Goal: Navigation & Orientation: Find specific page/section

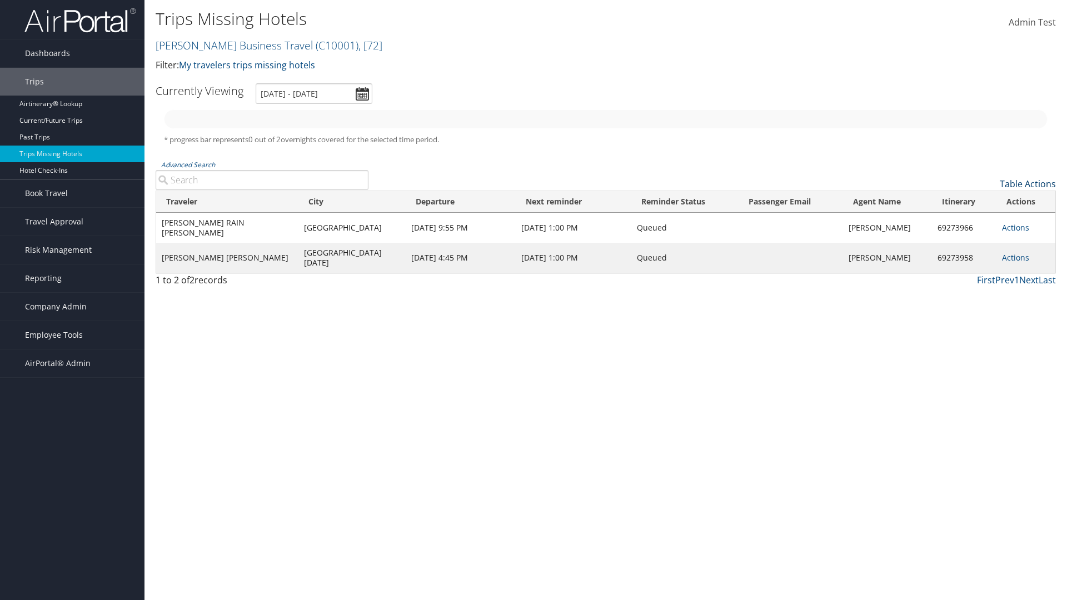
click at [1028, 184] on link "Table Actions" at bounding box center [1028, 184] width 56 height 12
click at [982, 220] on link "Column Visibility" at bounding box center [982, 220] width 146 height 19
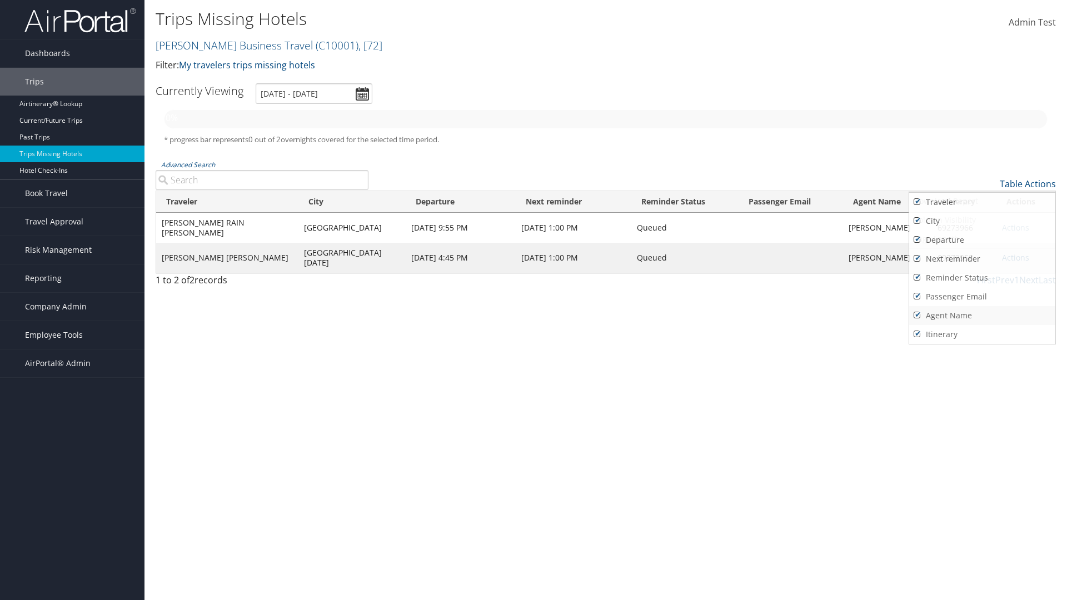
click at [982, 316] on link "Agent Name" at bounding box center [982, 315] width 146 height 19
click at [982, 202] on link "Traveler" at bounding box center [982, 202] width 146 height 19
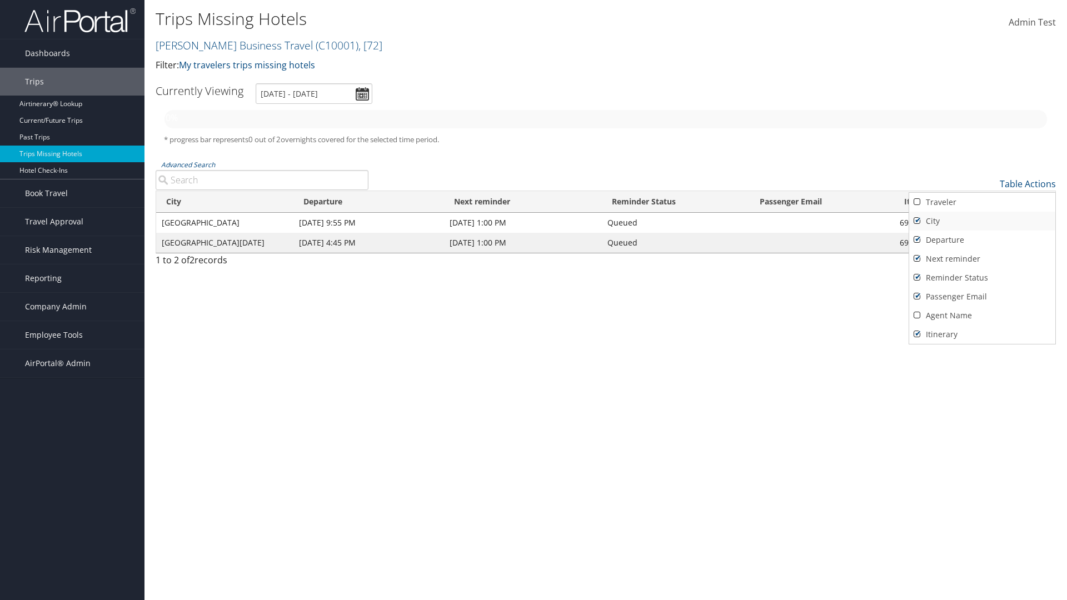
click at [982, 221] on link "City" at bounding box center [982, 221] width 146 height 19
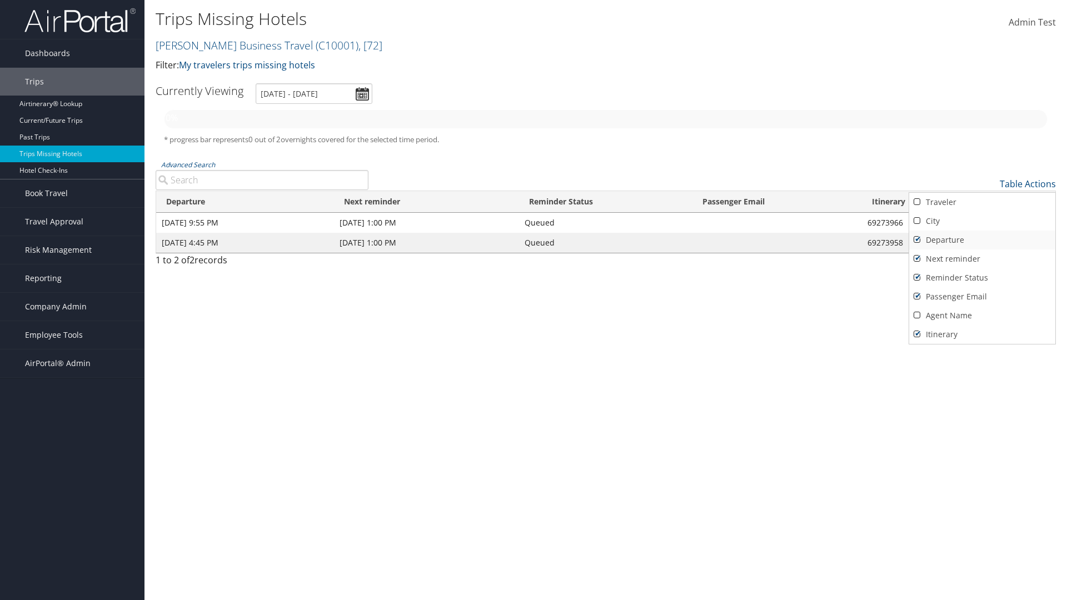
click at [982, 240] on link "Departure" at bounding box center [982, 240] width 146 height 19
click at [982, 259] on link "Next reminder" at bounding box center [982, 259] width 146 height 19
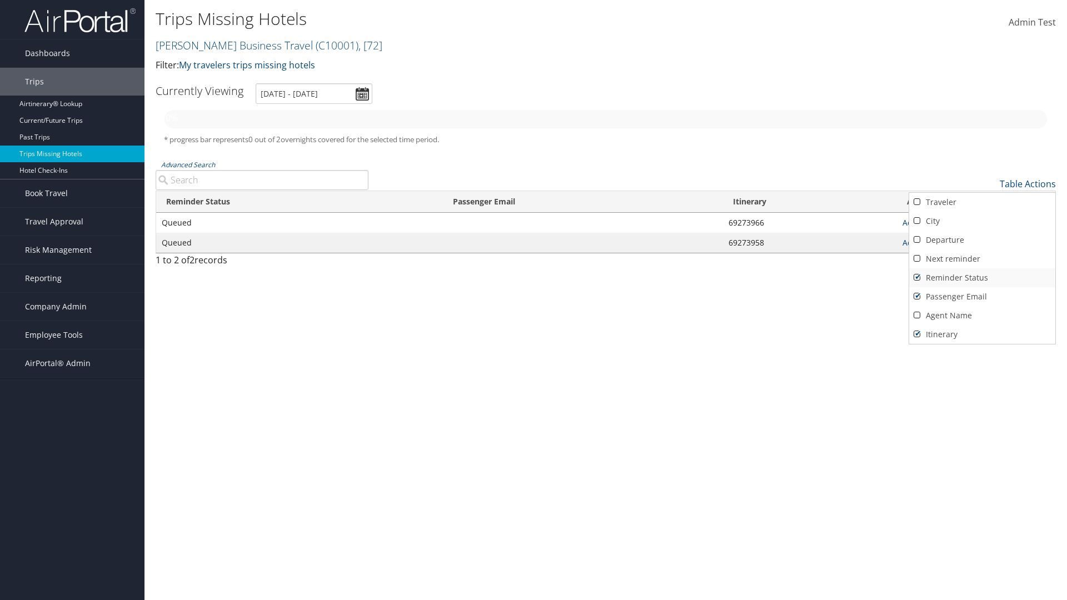
click at [982, 278] on link "Reminder Status" at bounding box center [982, 277] width 146 height 19
click at [982, 297] on link "Passenger Email" at bounding box center [982, 296] width 146 height 19
click at [982, 316] on link "Agent Name" at bounding box center [982, 315] width 146 height 19
click at [982, 297] on link "Passenger Email" at bounding box center [982, 296] width 146 height 19
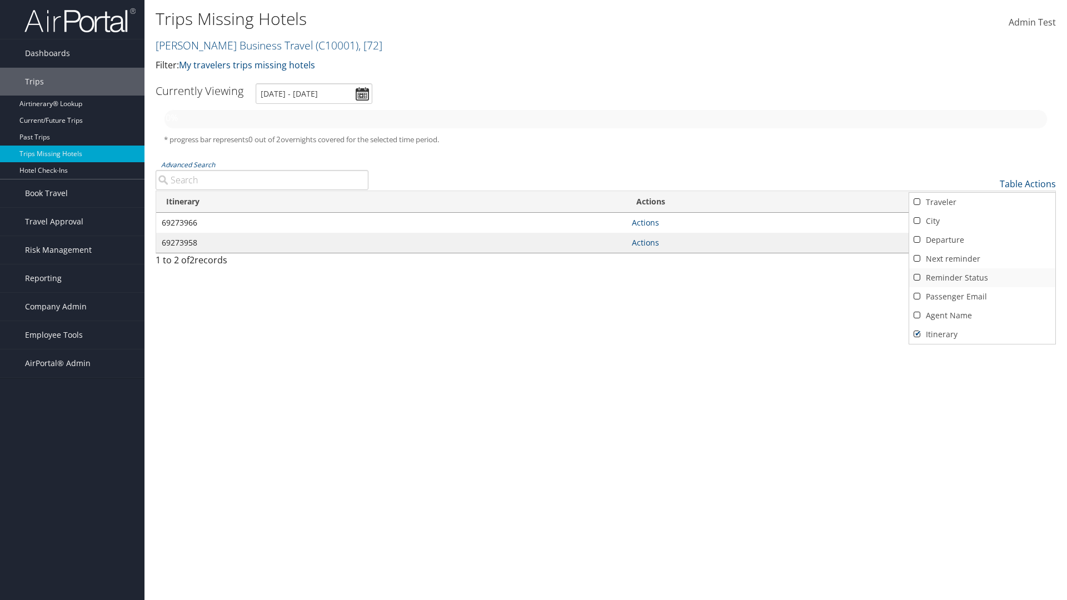
click at [982, 278] on link "Reminder Status" at bounding box center [982, 277] width 146 height 19
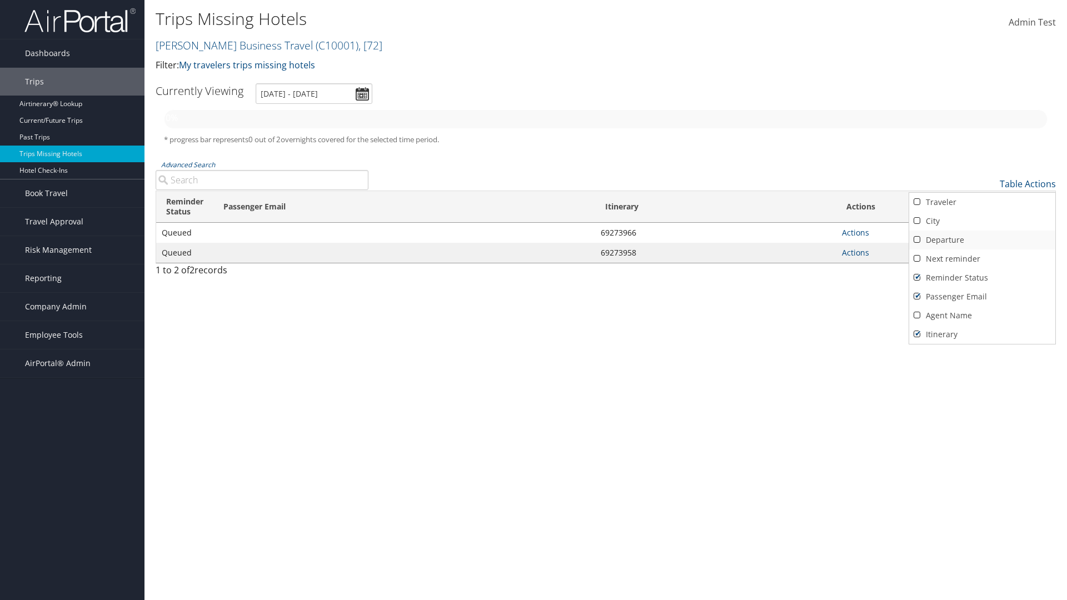
click at [982, 259] on link "Next reminder" at bounding box center [982, 259] width 146 height 19
click at [982, 240] on link "Departure" at bounding box center [982, 240] width 146 height 19
click at [982, 221] on link "City" at bounding box center [982, 221] width 146 height 19
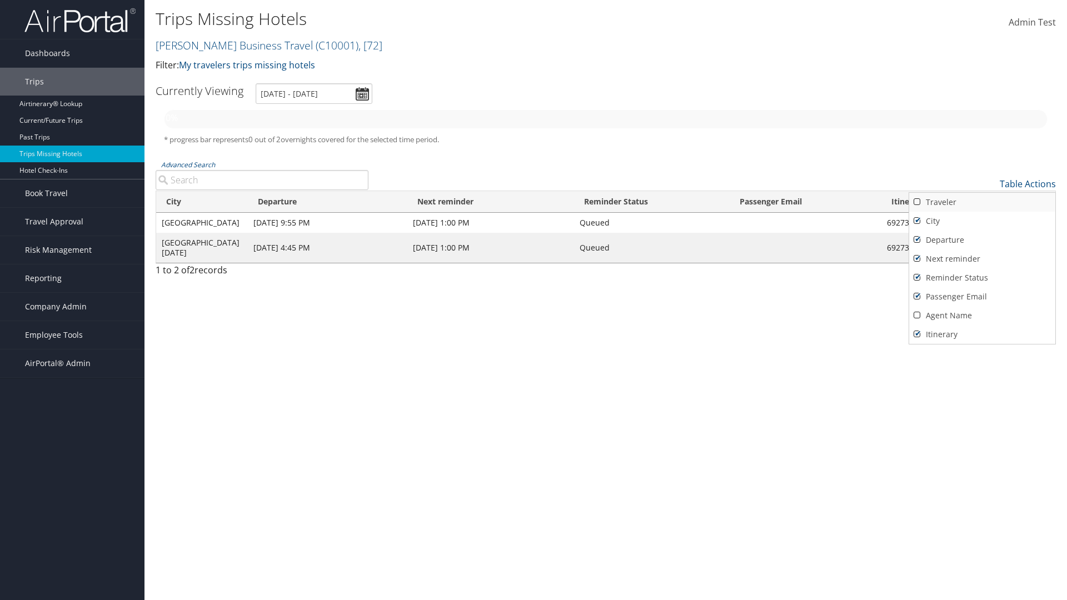
click at [982, 202] on link "Traveler" at bounding box center [982, 202] width 146 height 19
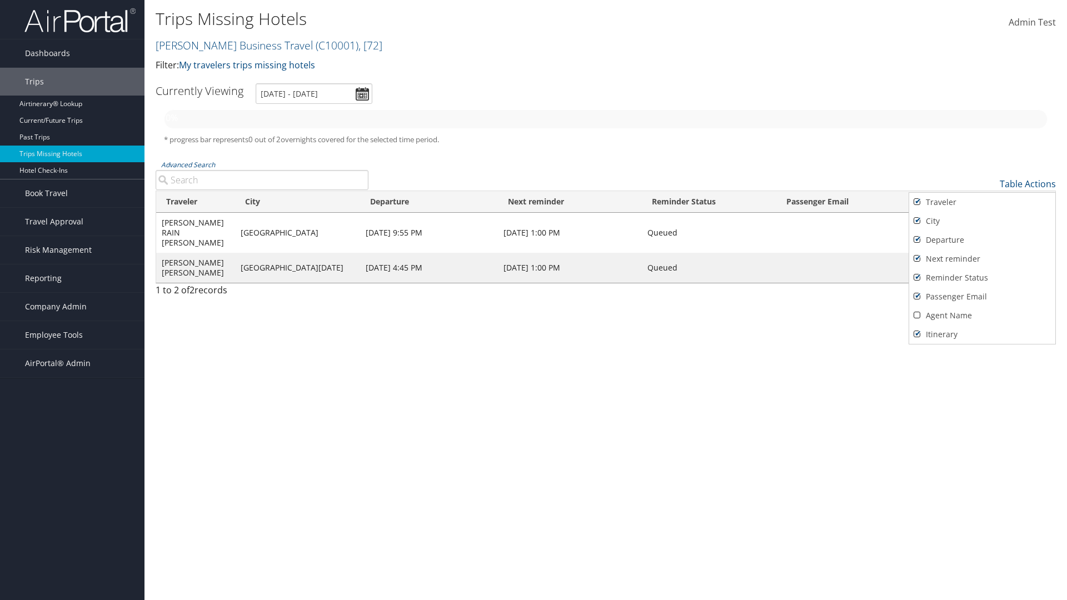
click at [534, 300] on div at bounding box center [533, 300] width 1067 height 600
click at [1028, 184] on link "Table Actions" at bounding box center [1028, 184] width 56 height 12
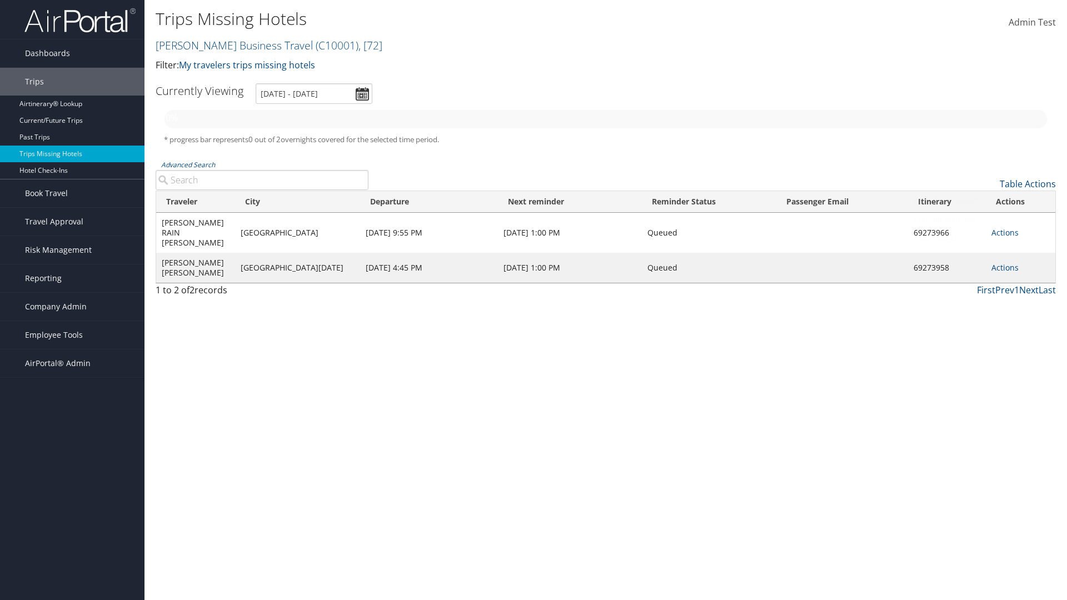
click at [534, 300] on div at bounding box center [533, 300] width 1067 height 600
click at [982, 239] on link "Page Length" at bounding box center [982, 239] width 146 height 19
click at [1028, 184] on link "Table Actions" at bounding box center [1028, 184] width 56 height 12
click at [534, 300] on div at bounding box center [533, 300] width 1067 height 600
click at [982, 239] on link "Page Length" at bounding box center [982, 239] width 146 height 19
